Goal: Find specific page/section: Find specific page/section

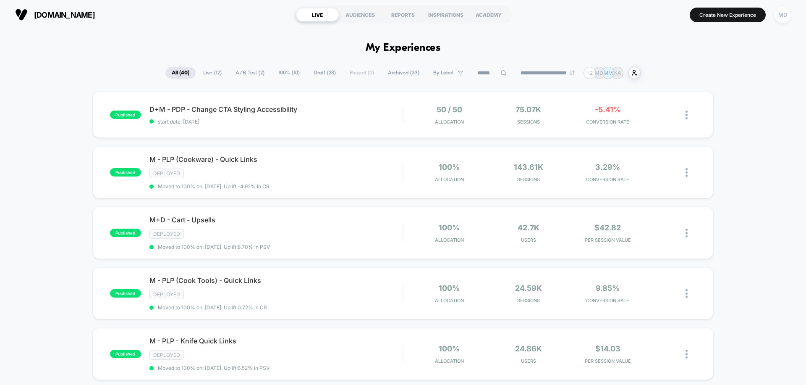
click at [783, 15] on div "MD" at bounding box center [783, 15] width 16 height 16
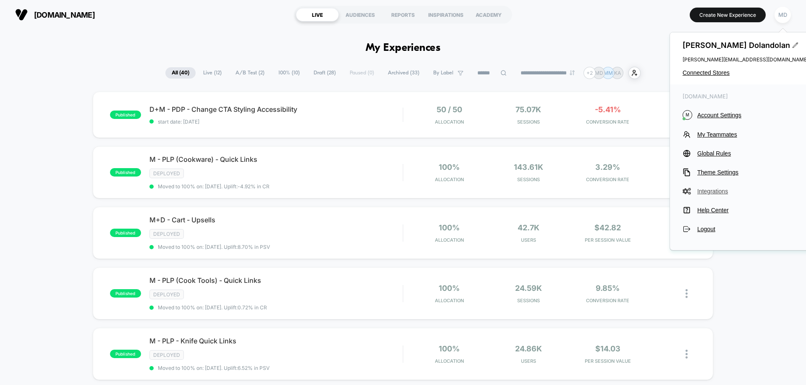
click at [705, 192] on span "Integrations" at bounding box center [753, 191] width 111 height 7
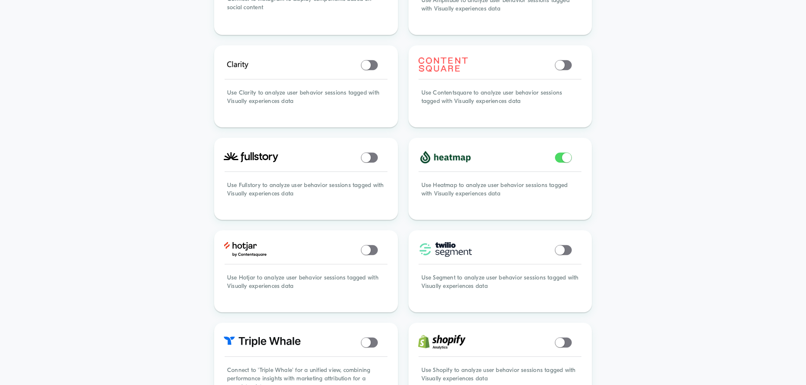
scroll to position [402, 0]
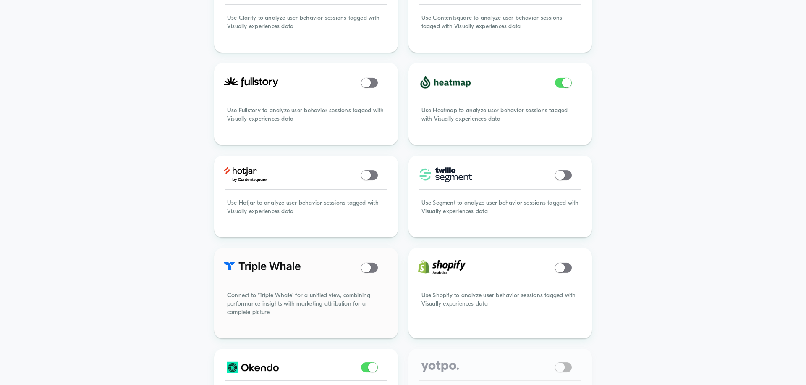
click at [375, 265] on span at bounding box center [369, 268] width 17 height 10
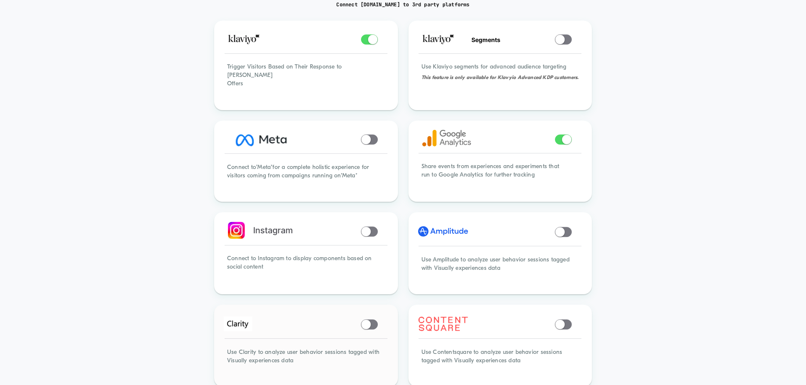
scroll to position [151, 0]
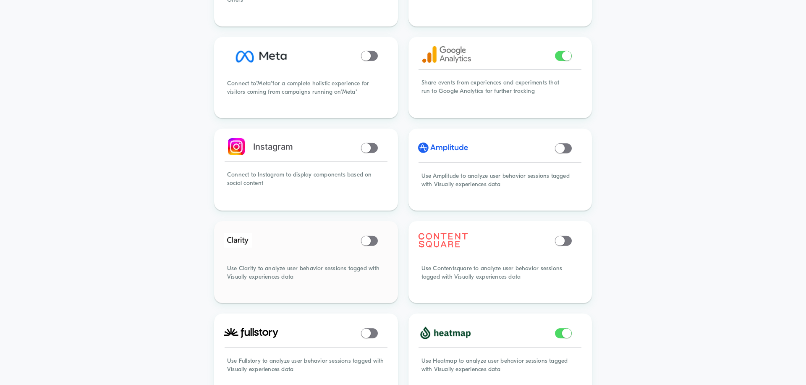
click at [375, 239] on span at bounding box center [369, 241] width 17 height 10
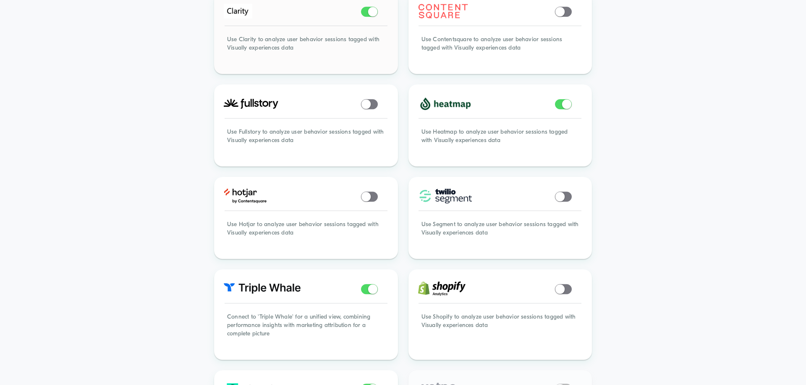
scroll to position [515, 0]
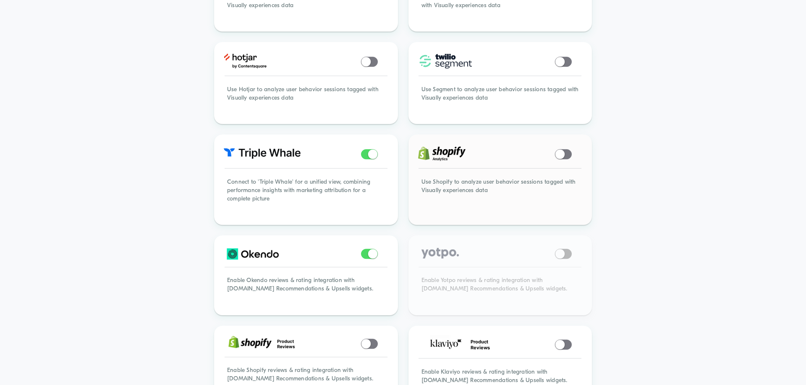
click at [564, 151] on span at bounding box center [560, 154] width 9 height 9
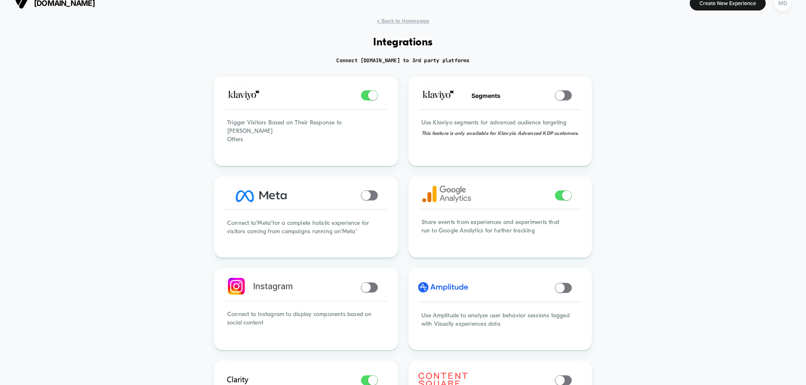
scroll to position [0, 0]
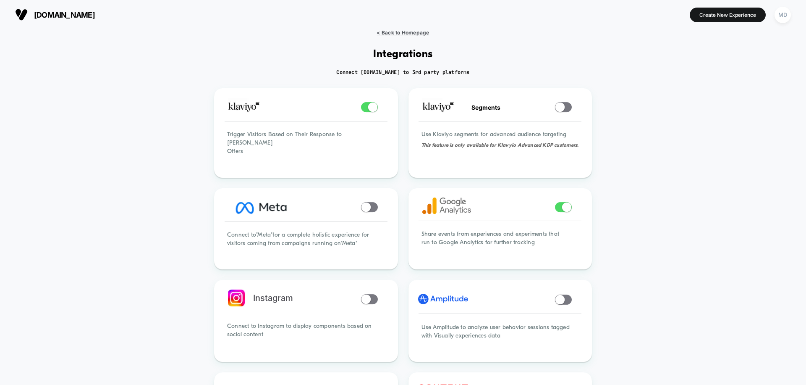
click at [407, 31] on span "< Back to Homepage" at bounding box center [403, 32] width 53 height 6
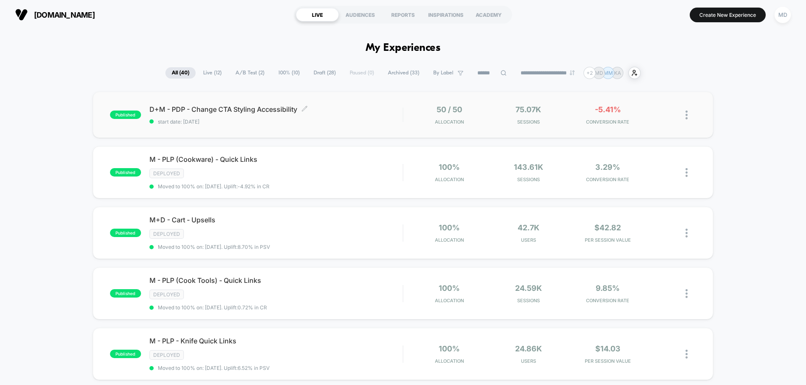
click at [362, 121] on span "start date: [DATE]" at bounding box center [276, 121] width 253 height 6
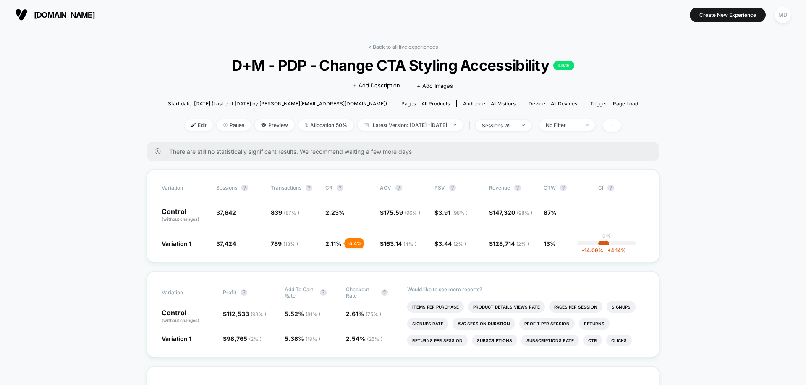
click at [399, 52] on div "< Back to all live experiences D+M - PDP - Change CTA Styling Accessibility LIV…" at bounding box center [403, 93] width 470 height 98
click at [399, 48] on link "< Back to all live experiences" at bounding box center [403, 47] width 70 height 6
